Goal: Find contact information: Find contact information

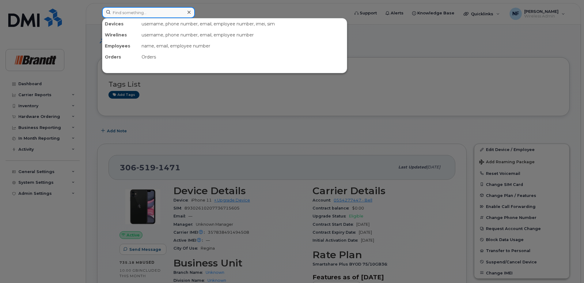
click at [140, 17] on input at bounding box center [148, 12] width 93 height 11
paste input "352563749549615"
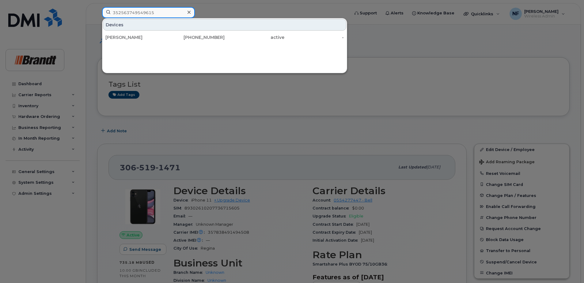
type input "352563749549615"
click at [152, 38] on div "[PERSON_NAME]" at bounding box center [135, 37] width 60 height 6
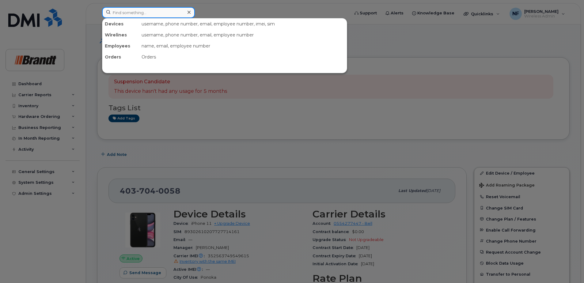
click at [147, 11] on input at bounding box center [148, 12] width 93 height 11
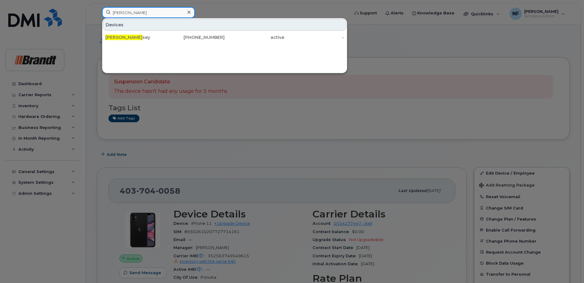
type input "[PERSON_NAME]"
click at [137, 38] on div "[PERSON_NAME] sey" at bounding box center [135, 37] width 60 height 6
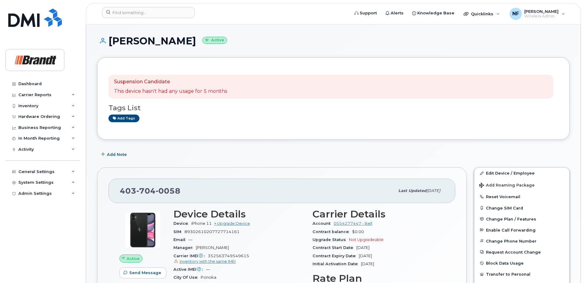
click at [171, 195] on span "0058" at bounding box center [168, 190] width 25 height 9
copy span "403 704 0058"
